Goal: Task Accomplishment & Management: Use online tool/utility

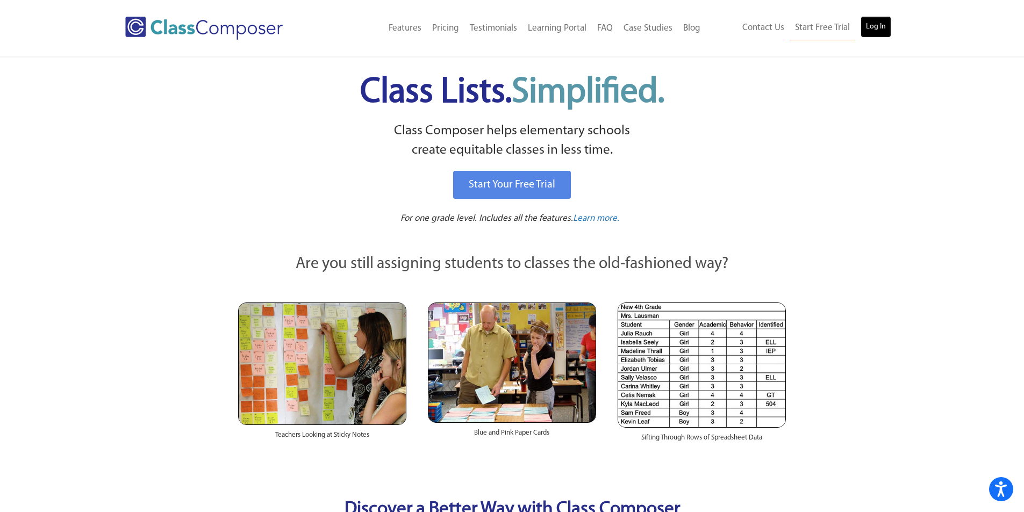
click at [872, 30] on link "Log In" at bounding box center [875, 26] width 31 height 21
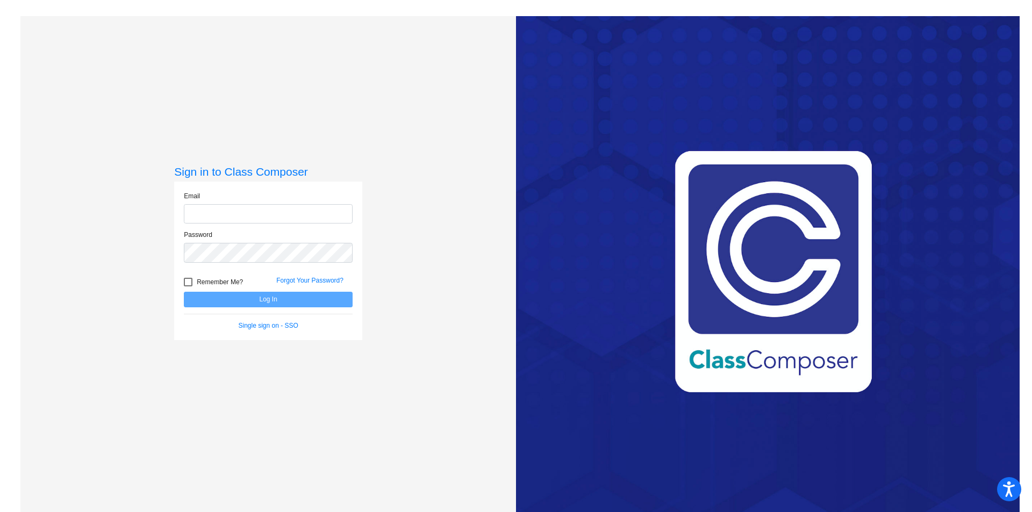
type input "[EMAIL_ADDRESS][DOMAIN_NAME]"
click at [255, 307] on button "Log In" at bounding box center [268, 300] width 169 height 16
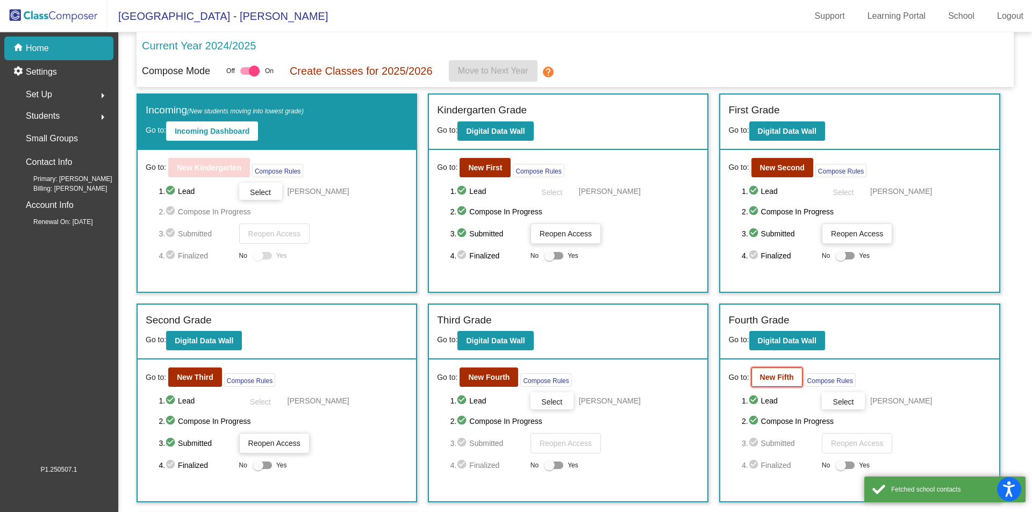
click at [766, 378] on b "New Fifth" at bounding box center [777, 377] width 34 height 9
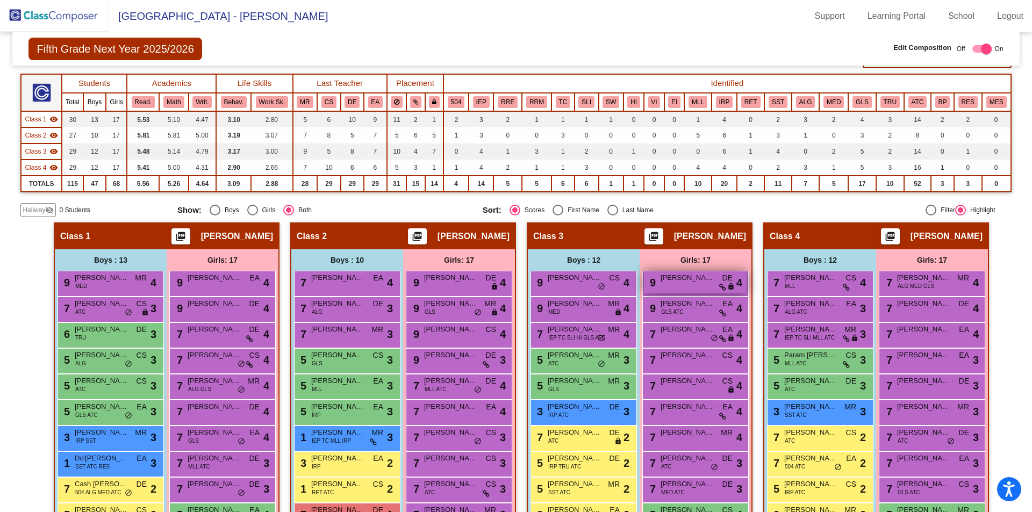
scroll to position [161, 0]
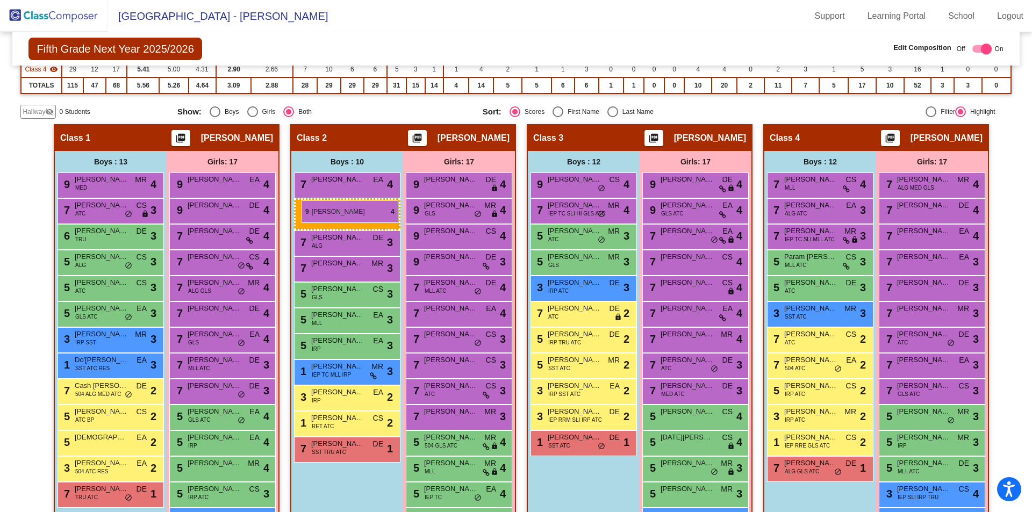
drag, startPoint x: 584, startPoint y: 210, endPoint x: 301, endPoint y: 200, distance: 282.8
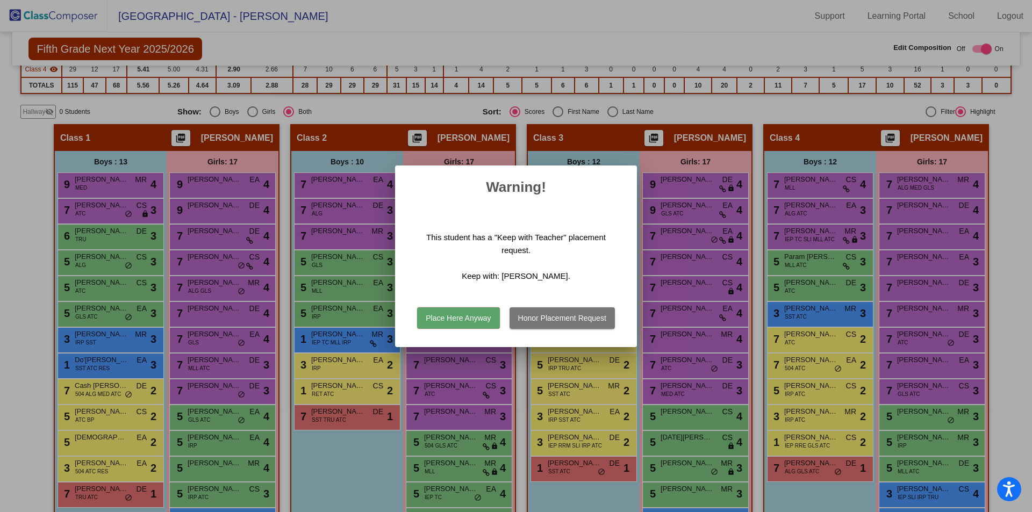
click at [475, 320] on button "Place Here Anyway" at bounding box center [458, 317] width 82 height 21
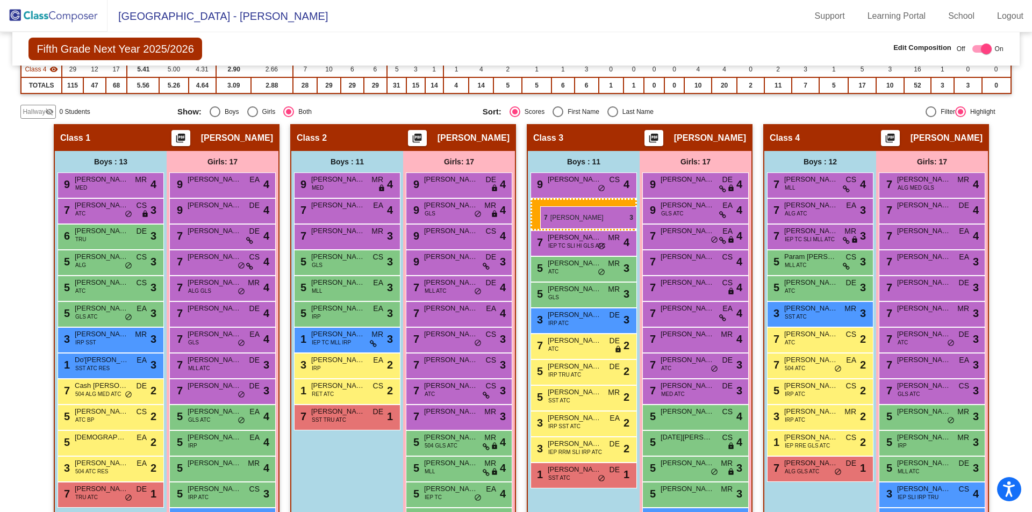
drag, startPoint x: 312, startPoint y: 238, endPoint x: 540, endPoint y: 206, distance: 230.0
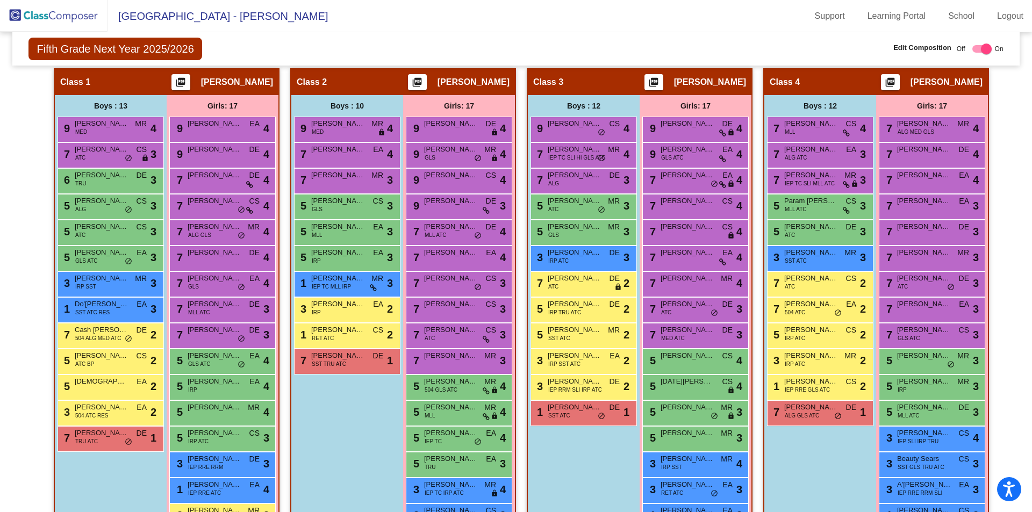
scroll to position [215, 0]
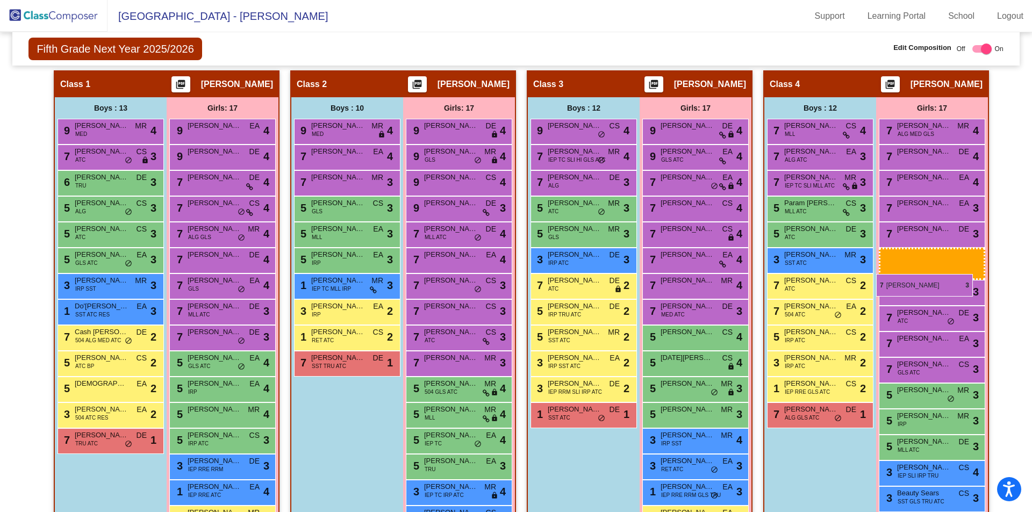
drag, startPoint x: 668, startPoint y: 314, endPoint x: 876, endPoint y: 274, distance: 211.8
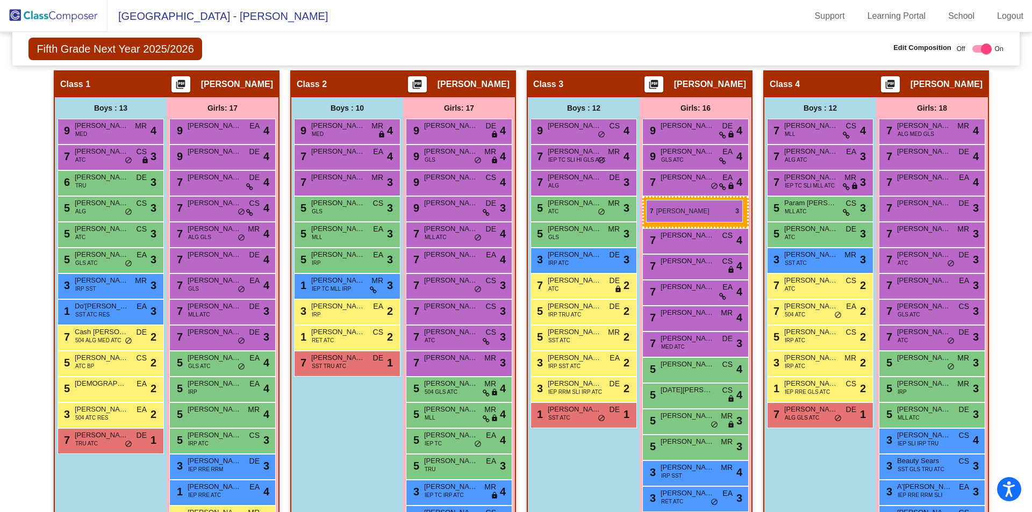
drag, startPoint x: 943, startPoint y: 212, endPoint x: 646, endPoint y: 200, distance: 296.9
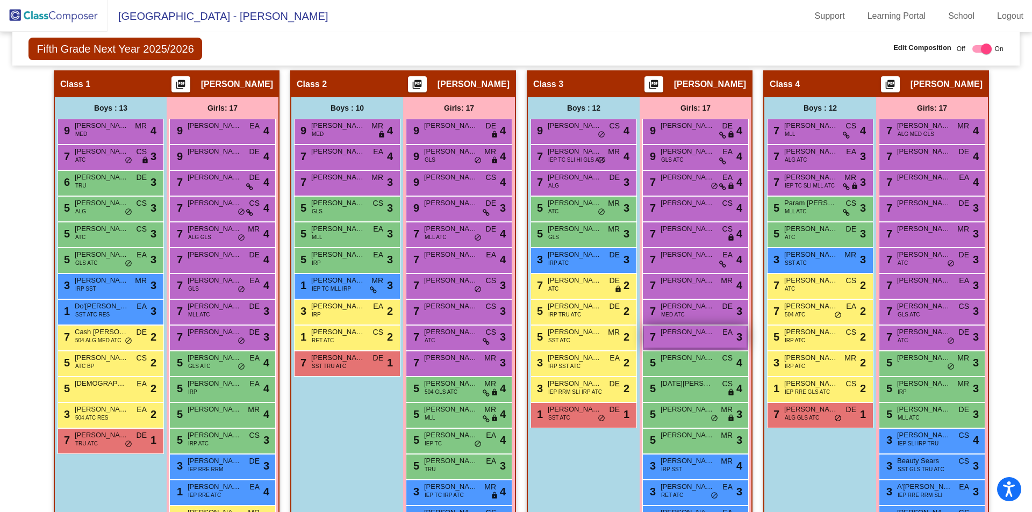
scroll to position [161, 0]
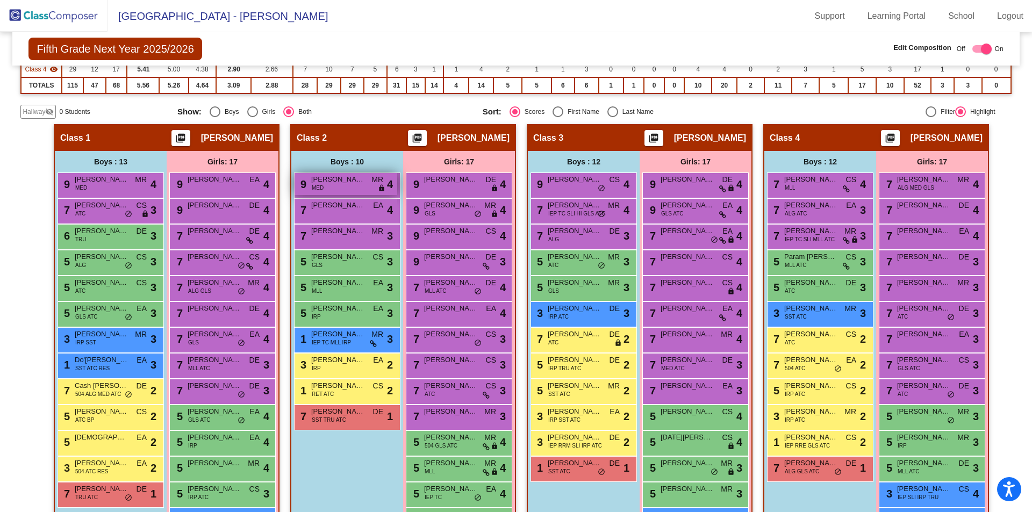
click at [378, 191] on span "lock" at bounding box center [382, 188] width 8 height 9
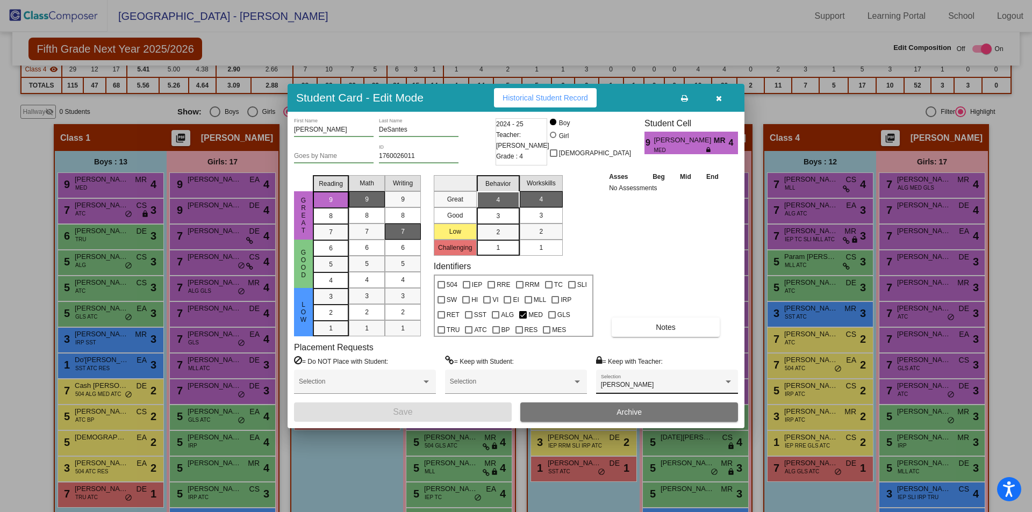
click at [680, 386] on div "Cassie Cicchini" at bounding box center [662, 386] width 123 height 8
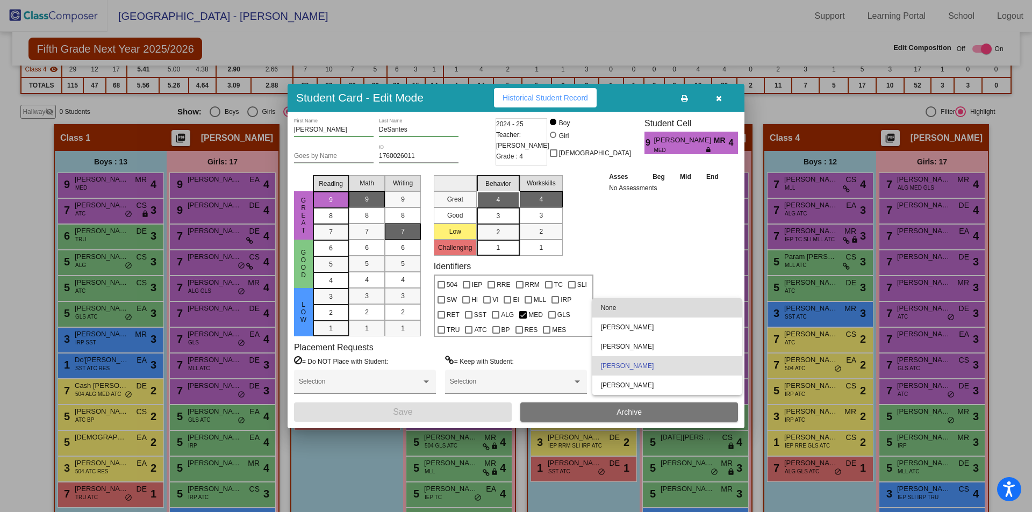
click at [602, 308] on span "None" at bounding box center [667, 307] width 132 height 19
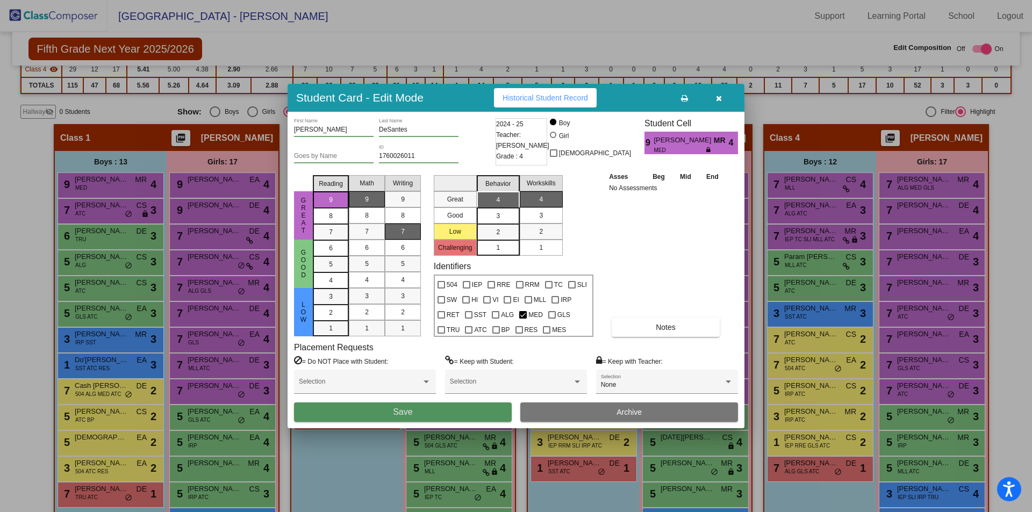
click at [441, 409] on button "Save" at bounding box center [403, 411] width 218 height 19
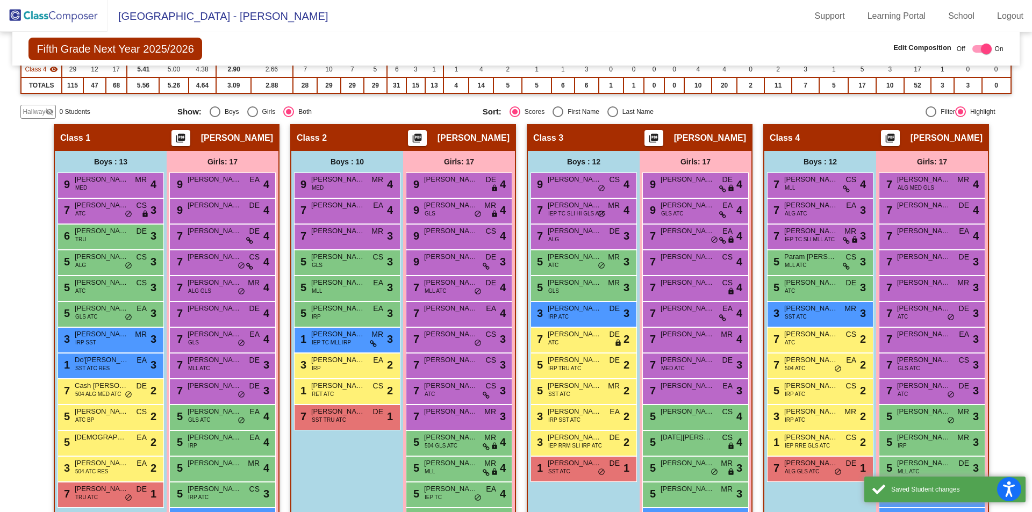
click at [0, 0] on div "Boys : 10 9 Carter DeSantes MED MR lock do_not_disturb_alt 4 7 Bryson Malpass E…" at bounding box center [0, 0] width 0 height 0
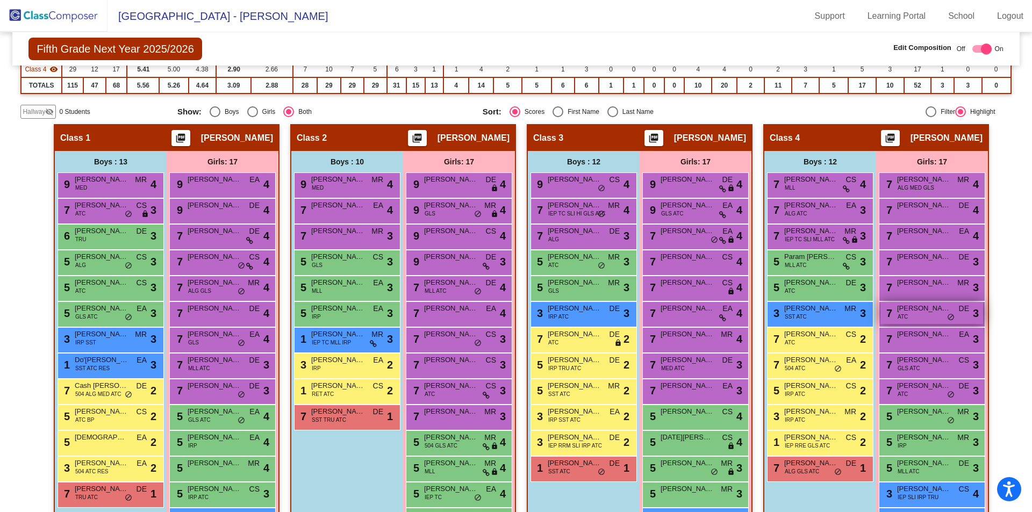
click at [942, 320] on div "7 Fiona Fiordellisi ATC DE lock do_not_disturb_alt 3" at bounding box center [931, 313] width 103 height 22
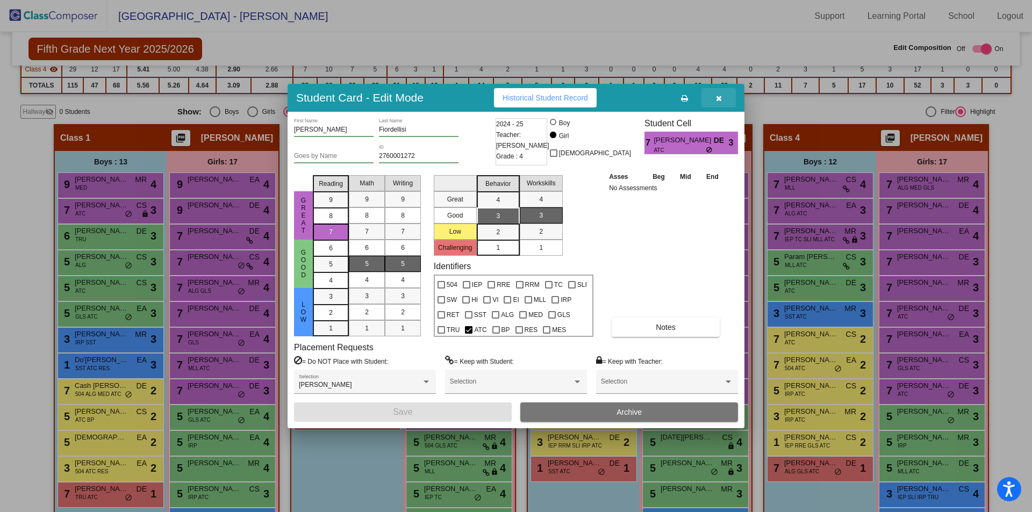
click at [715, 97] on button "button" at bounding box center [718, 97] width 34 height 19
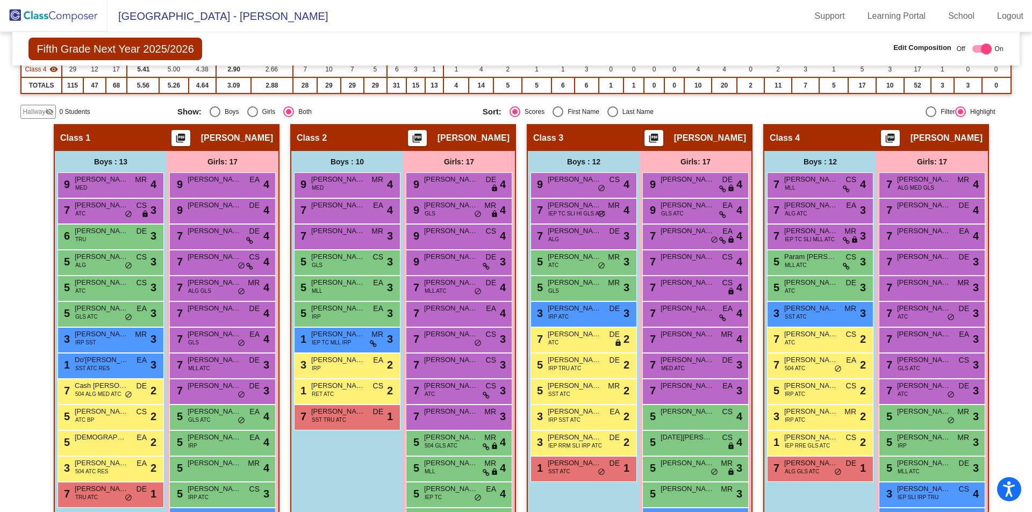
drag, startPoint x: 97, startPoint y: 268, endPoint x: 340, endPoint y: 469, distance: 315.6
click at [0, 0] on div "Boys : 10 9 Carter DeSantes MED MR lock do_not_disturb_alt 4 7 Bryson Malpass E…" at bounding box center [0, 0] width 0 height 0
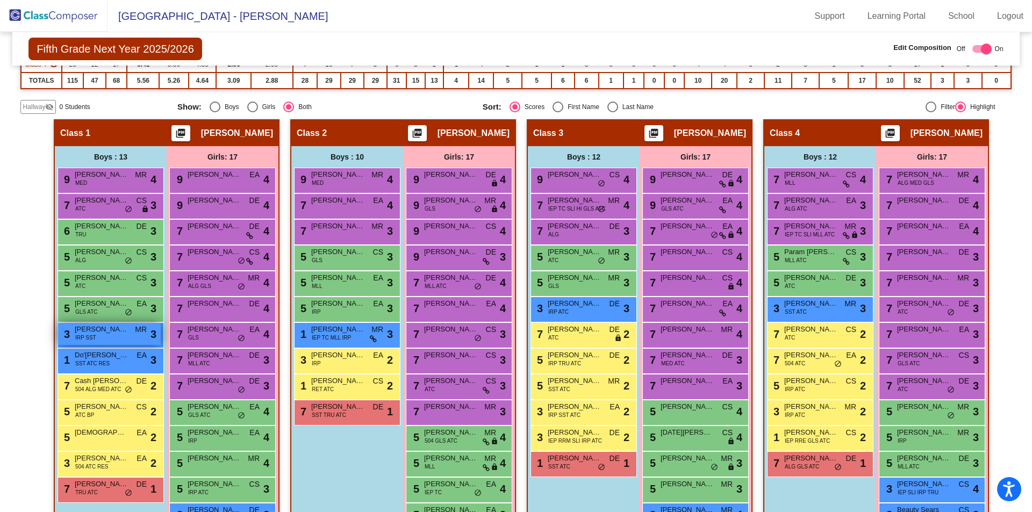
scroll to position [170, 0]
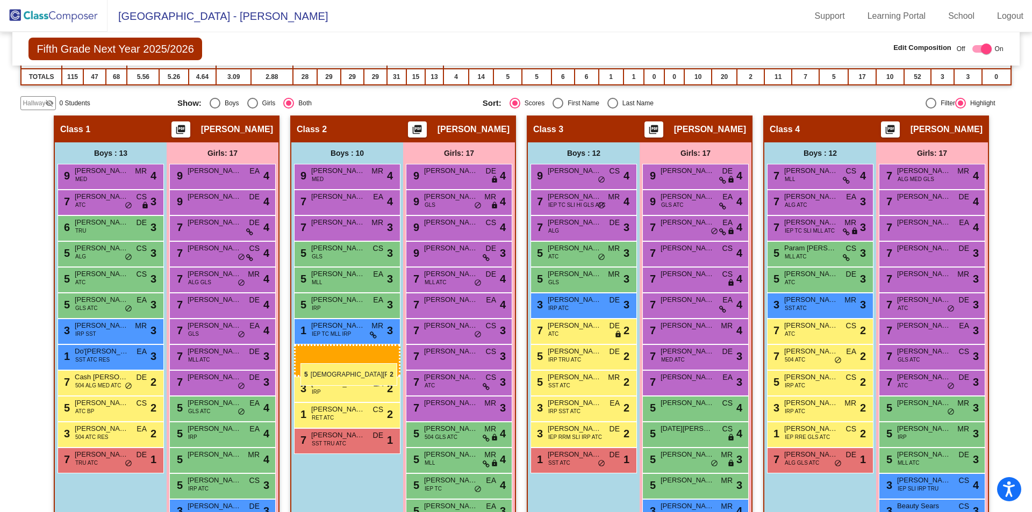
drag, startPoint x: 111, startPoint y: 438, endPoint x: 300, endPoint y: 360, distance: 205.3
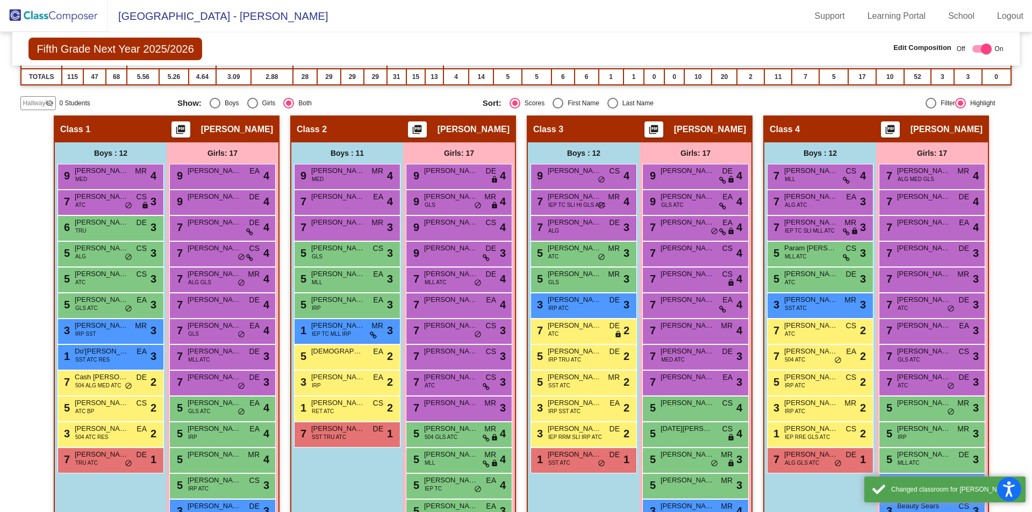
click at [0, 0] on div "Boys : 11 9 Carter DeSantes MED MR lock do_not_disturb_alt 4 7 Bryson Malpass E…" at bounding box center [0, 0] width 0 height 0
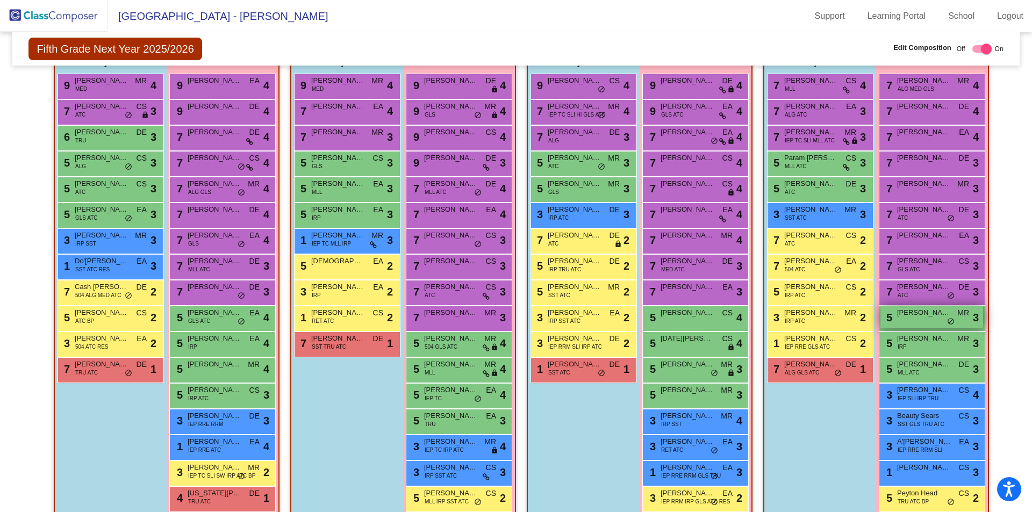
scroll to position [277, 0]
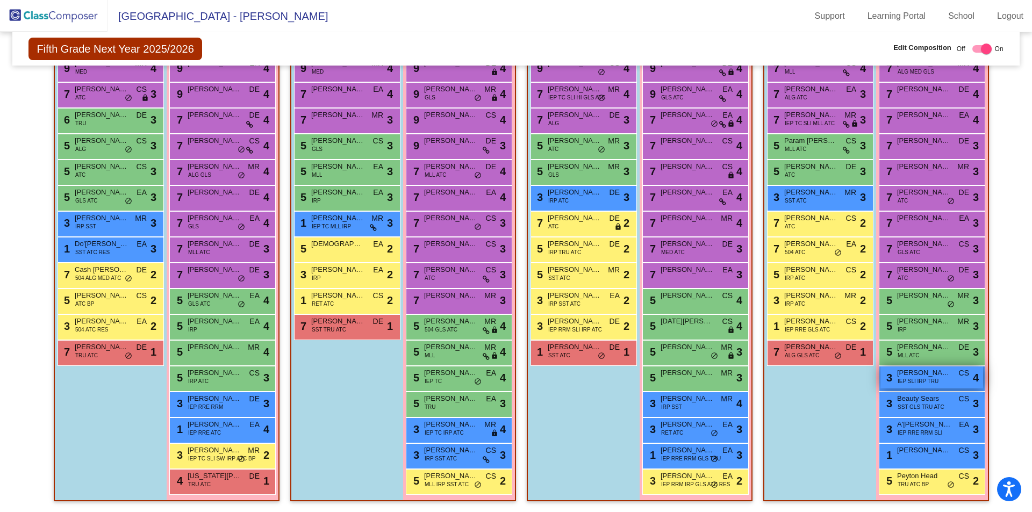
click at [893, 384] on div "3 Alyssa Hughley IEP SLI IRP TRU CS lock do_not_disturb_alt 4" at bounding box center [931, 377] width 103 height 22
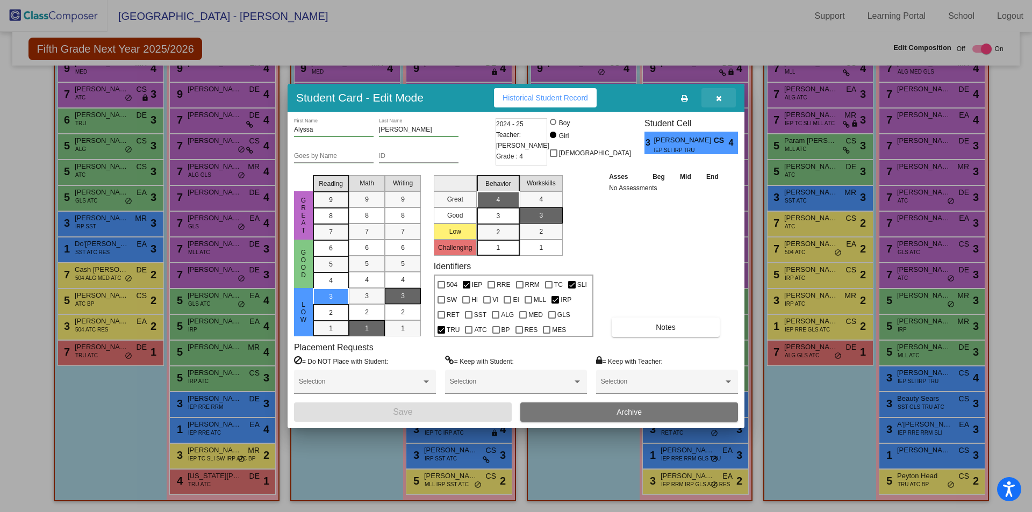
click at [720, 101] on icon "button" at bounding box center [719, 99] width 6 height 8
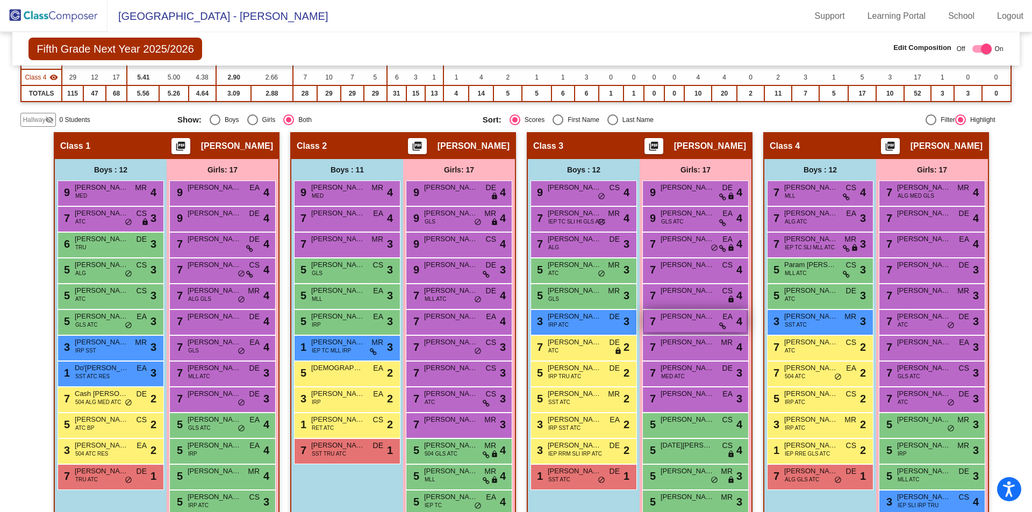
scroll to position [170, 0]
